Goal: Information Seeking & Learning: Learn about a topic

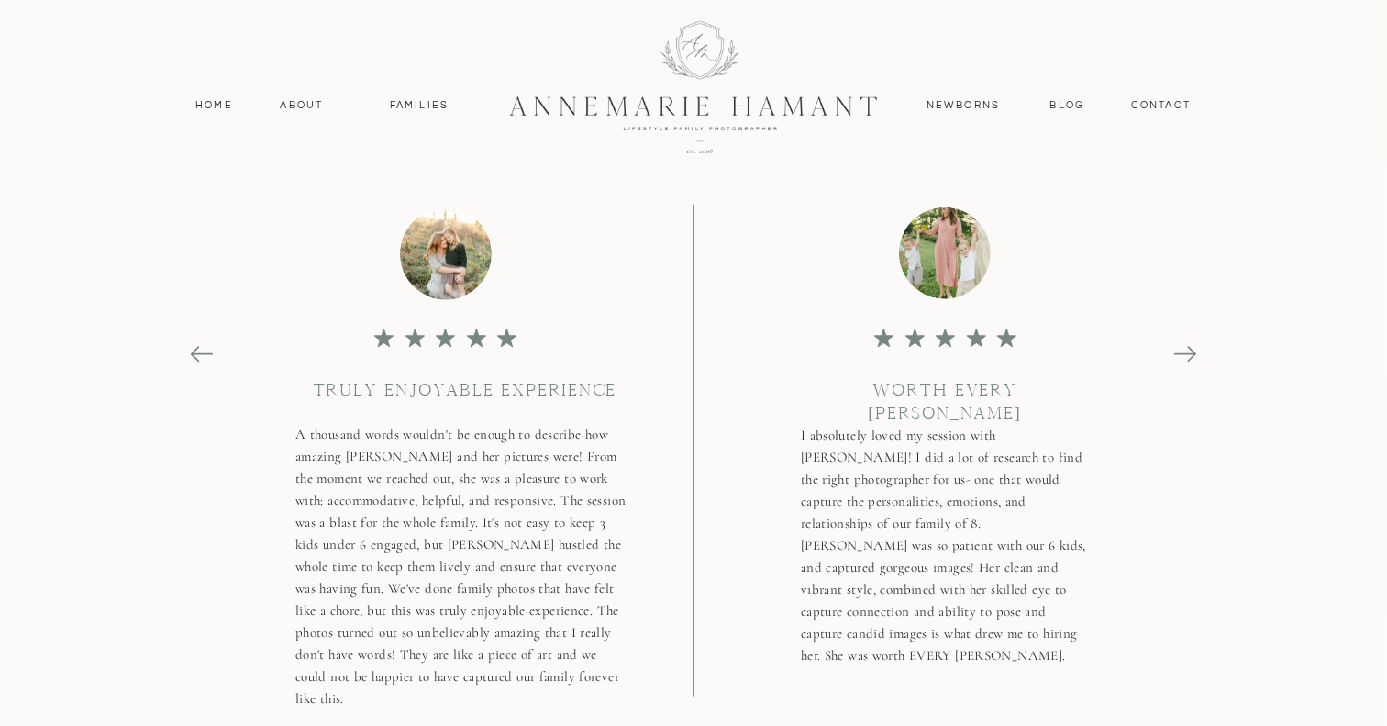
scroll to position [7775, 0]
click at [397, 105] on nav "Families" at bounding box center [419, 105] width 83 height 17
click at [283, 97] on nav "About" at bounding box center [301, 105] width 53 height 17
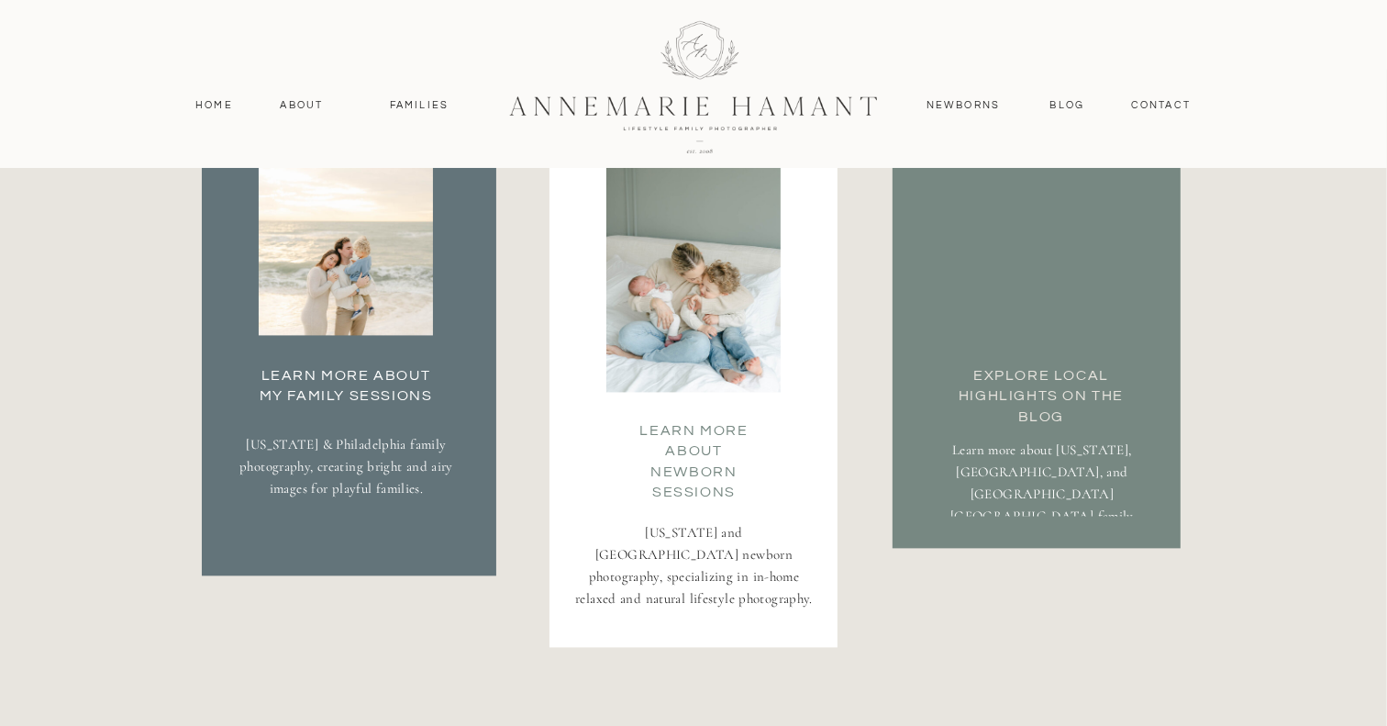
scroll to position [3363, 0]
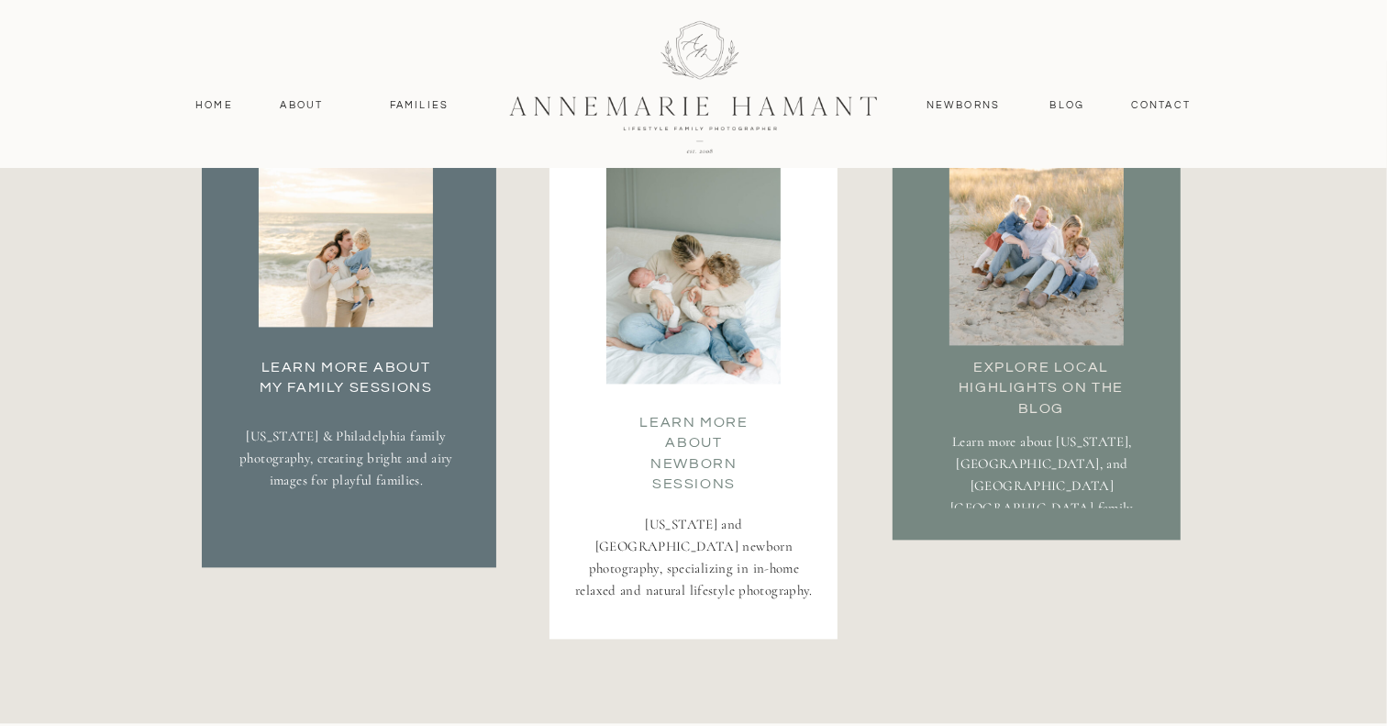
click at [373, 372] on h3 "Learn More about my family Sessions" at bounding box center [346, 375] width 193 height 37
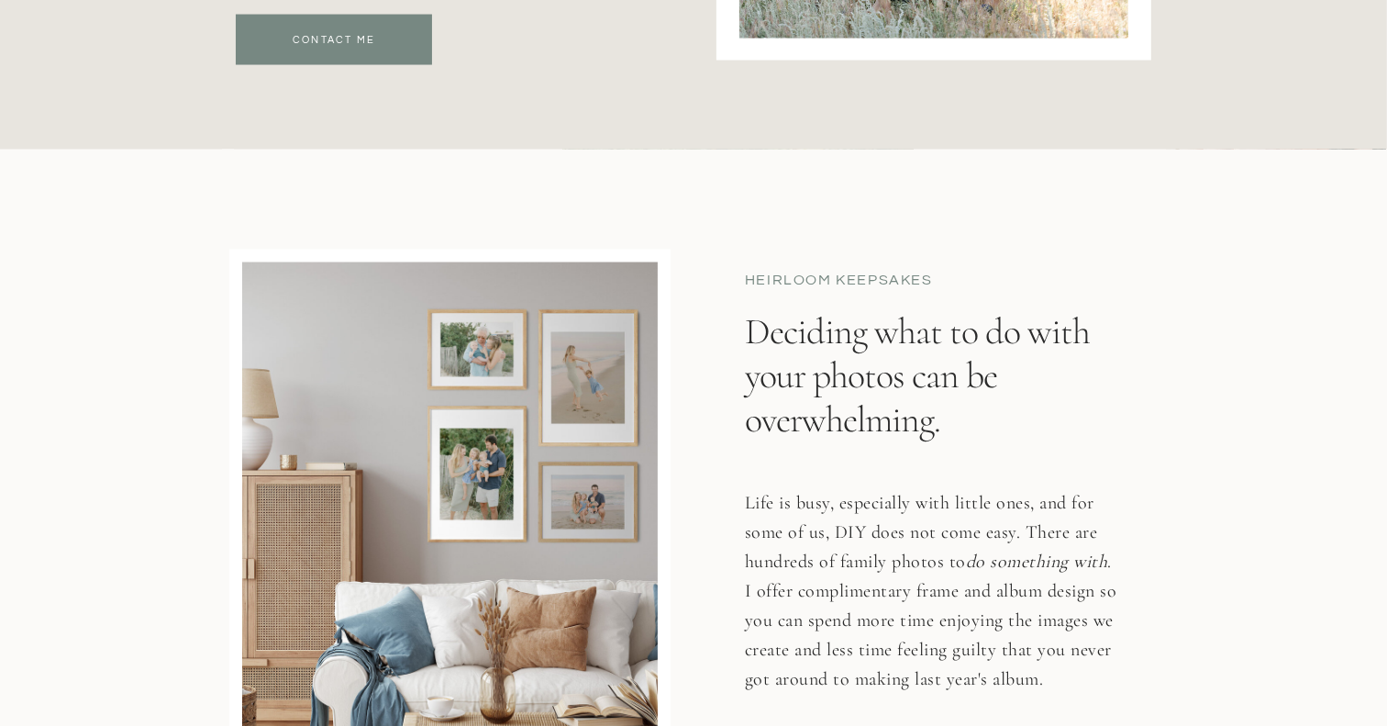
scroll to position [9095, 0]
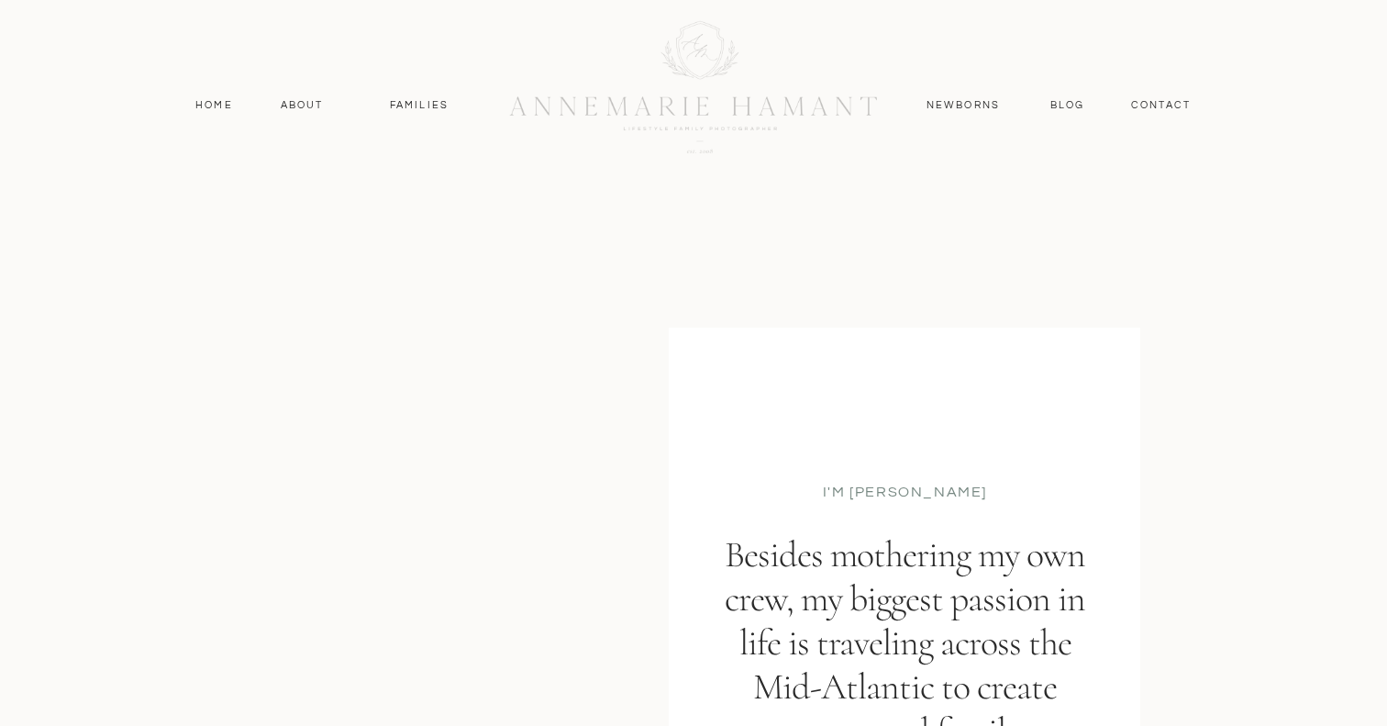
scroll to position [3363, 0]
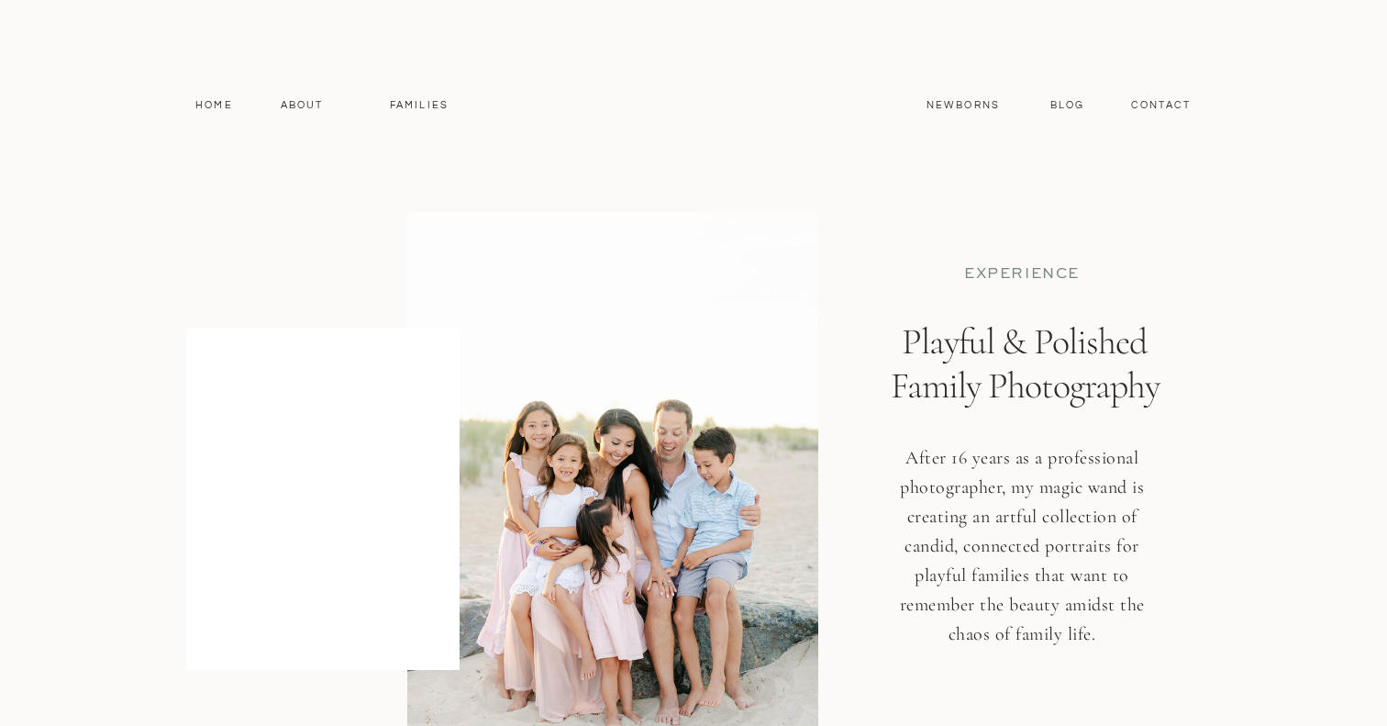
scroll to position [7775, 0]
